Goal: Information Seeking & Learning: Learn about a topic

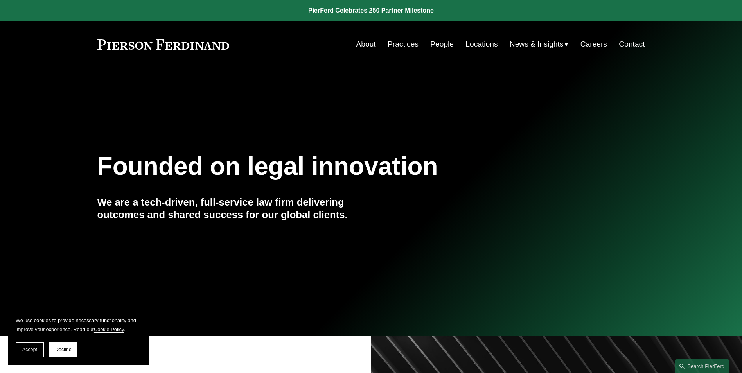
click at [438, 44] on link "People" at bounding box center [441, 44] width 23 height 15
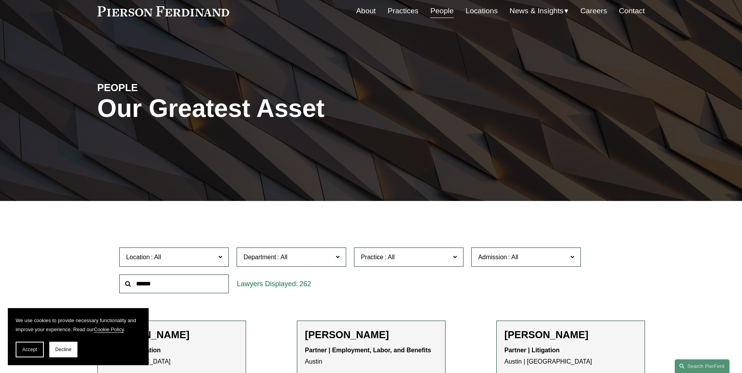
scroll to position [78, 0]
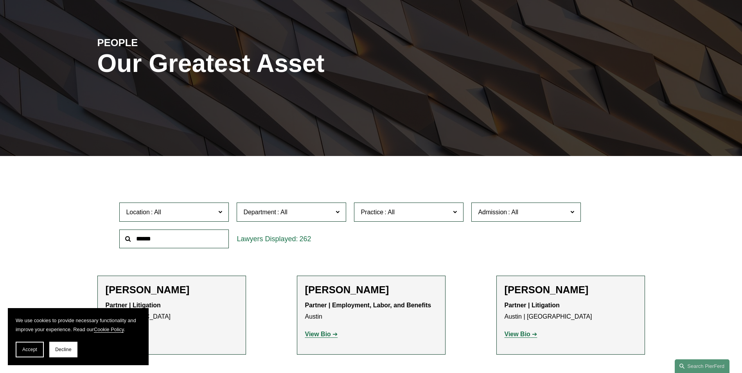
click at [189, 243] on input "text" at bounding box center [174, 239] width 110 height 19
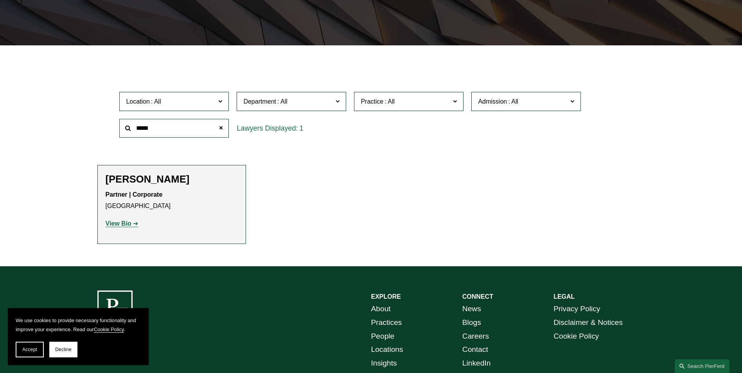
scroll to position [196, 0]
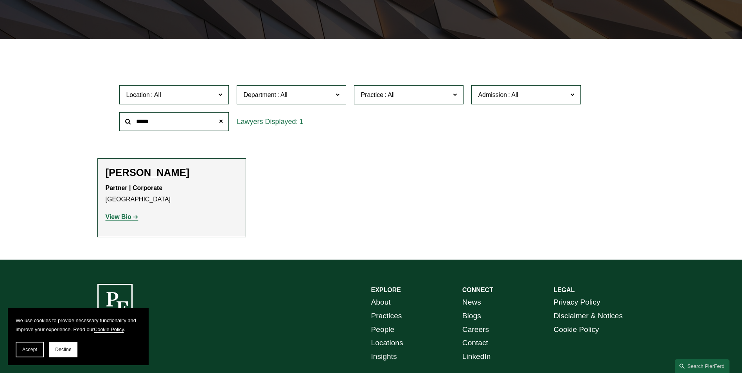
type input "*****"
click at [139, 172] on h2 "Janis Wilderspin" at bounding box center [172, 173] width 132 height 12
click at [114, 219] on strong "View Bio" at bounding box center [119, 217] width 26 height 7
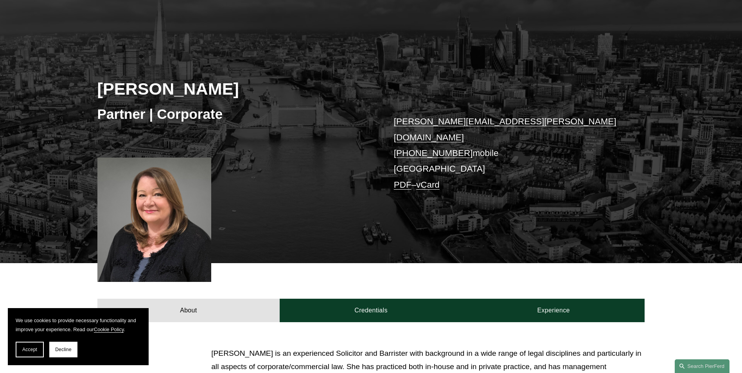
scroll to position [196, 0]
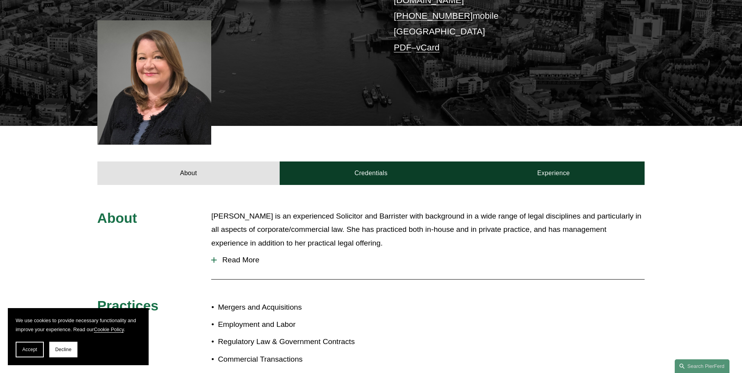
click at [247, 256] on span "Read More" at bounding box center [431, 260] width 428 height 9
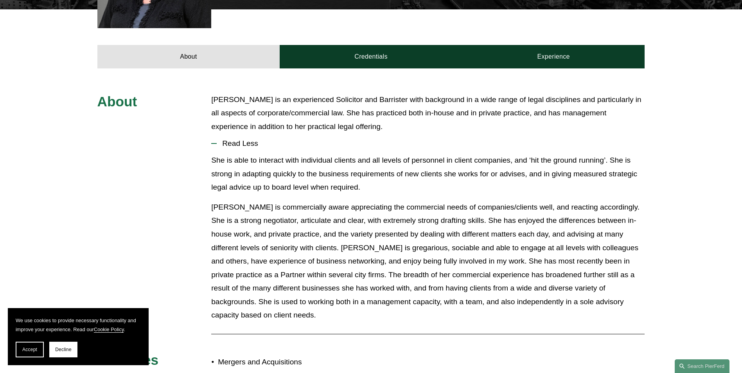
scroll to position [313, 0]
